Goal: Task Accomplishment & Management: Manage account settings

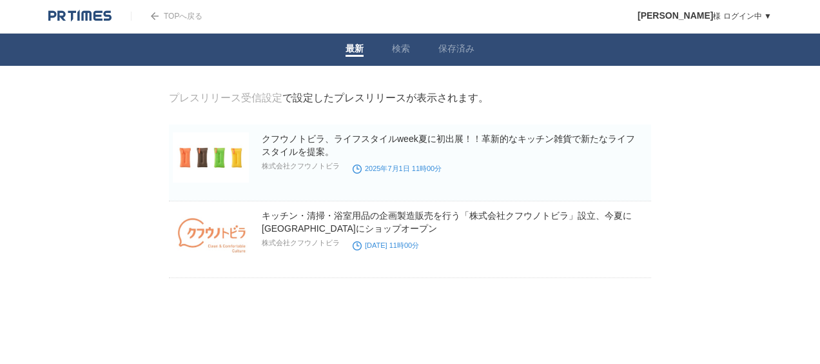
click at [787, 104] on body "TOPへ戻る 野崎文彦 様 ログイン中 ▼ プレスリリース受信設定 フォロー 除外リスト アカウント設定 閲覧履歴 退会手続き PR TIMESサイトへ戻る …" at bounding box center [410, 171] width 820 height 342
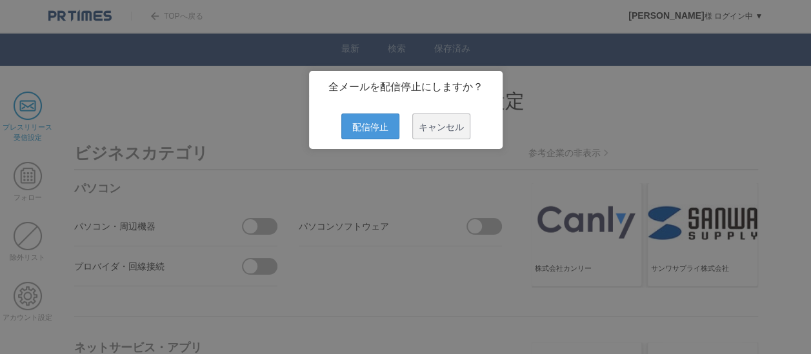
click at [381, 129] on span "配信停止" at bounding box center [370, 127] width 58 height 26
